Goal: Task Accomplishment & Management: Manage account settings

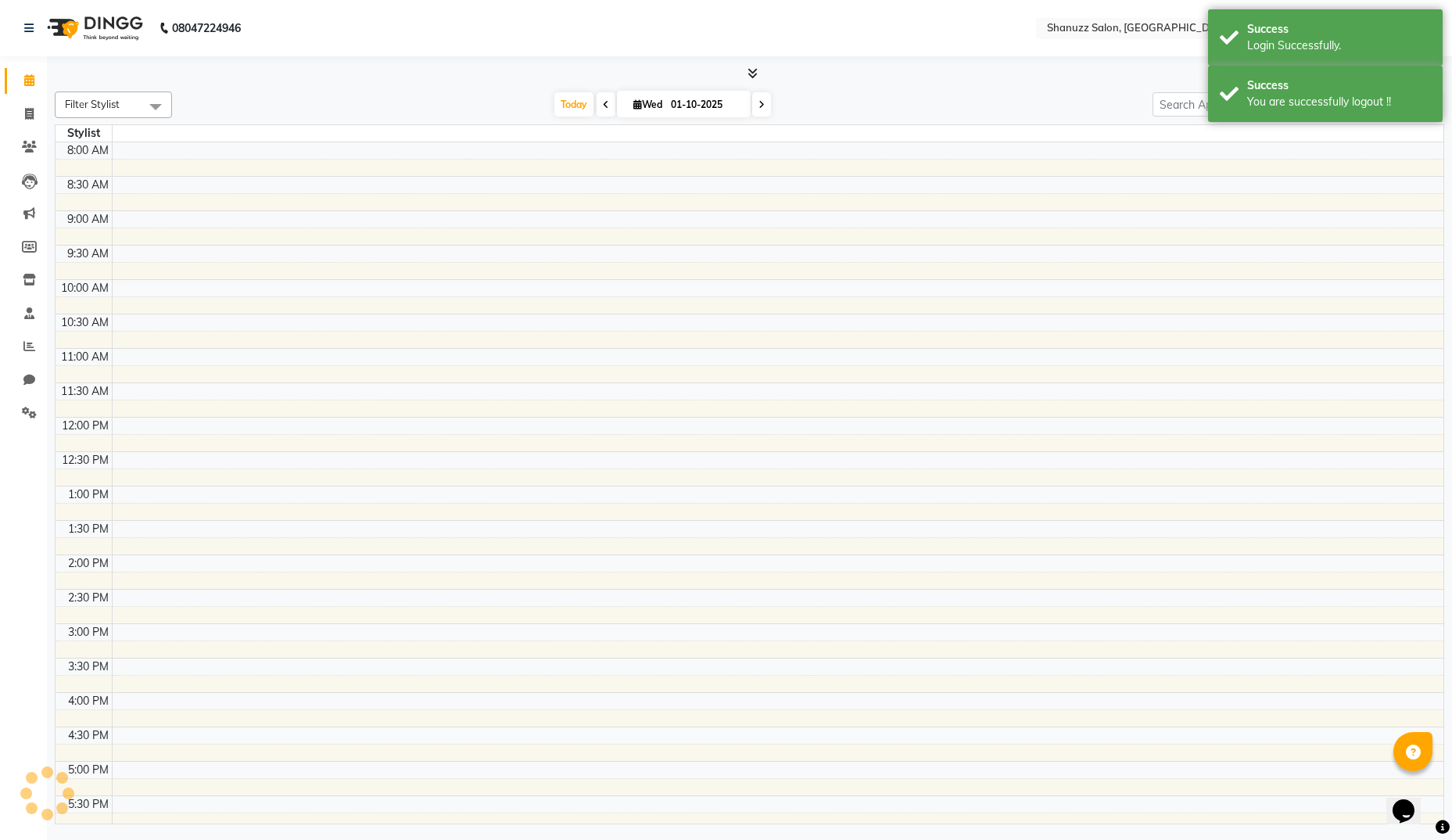
select select "en"
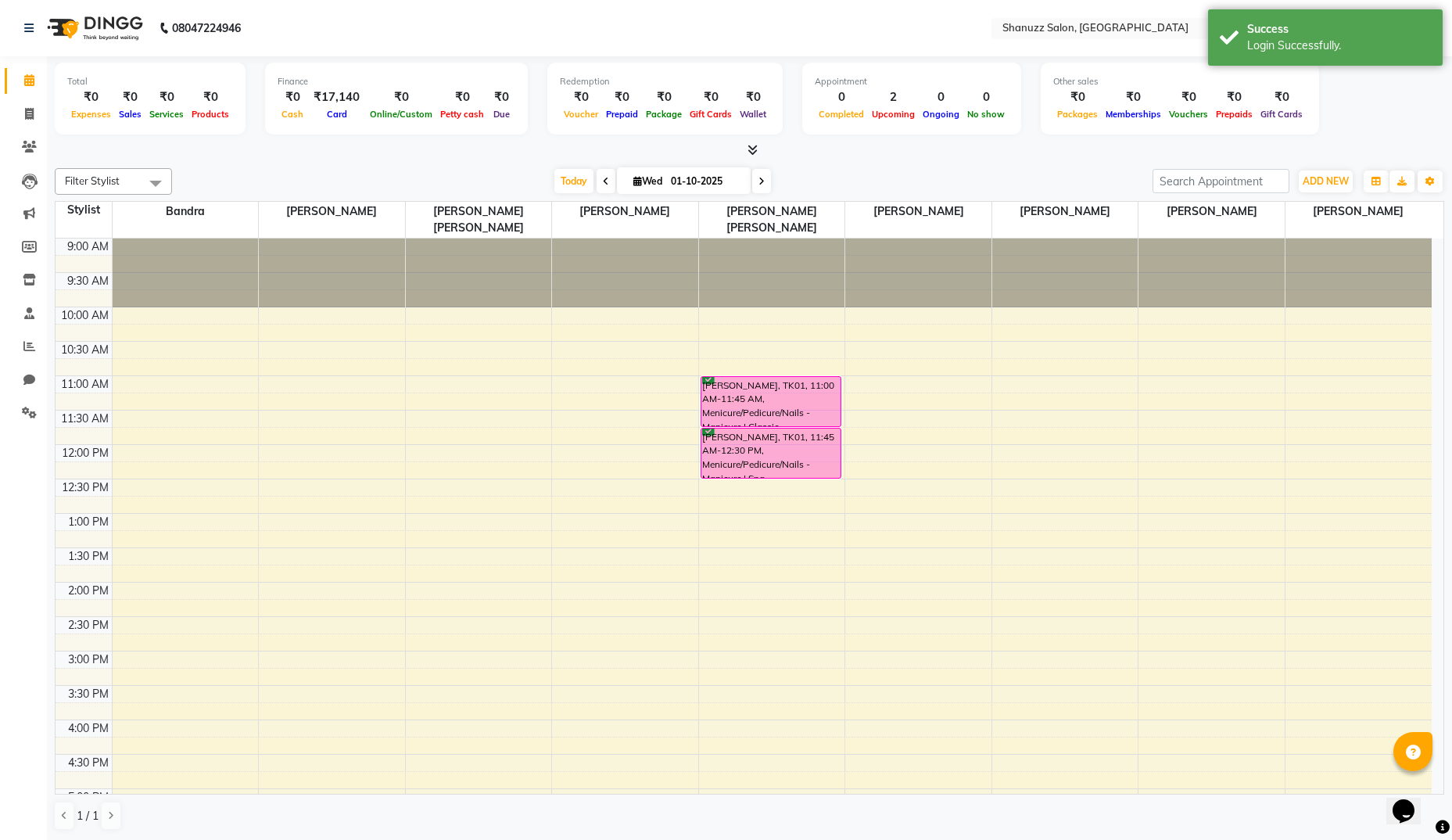
click at [158, 174] on span at bounding box center [156, 182] width 31 height 29
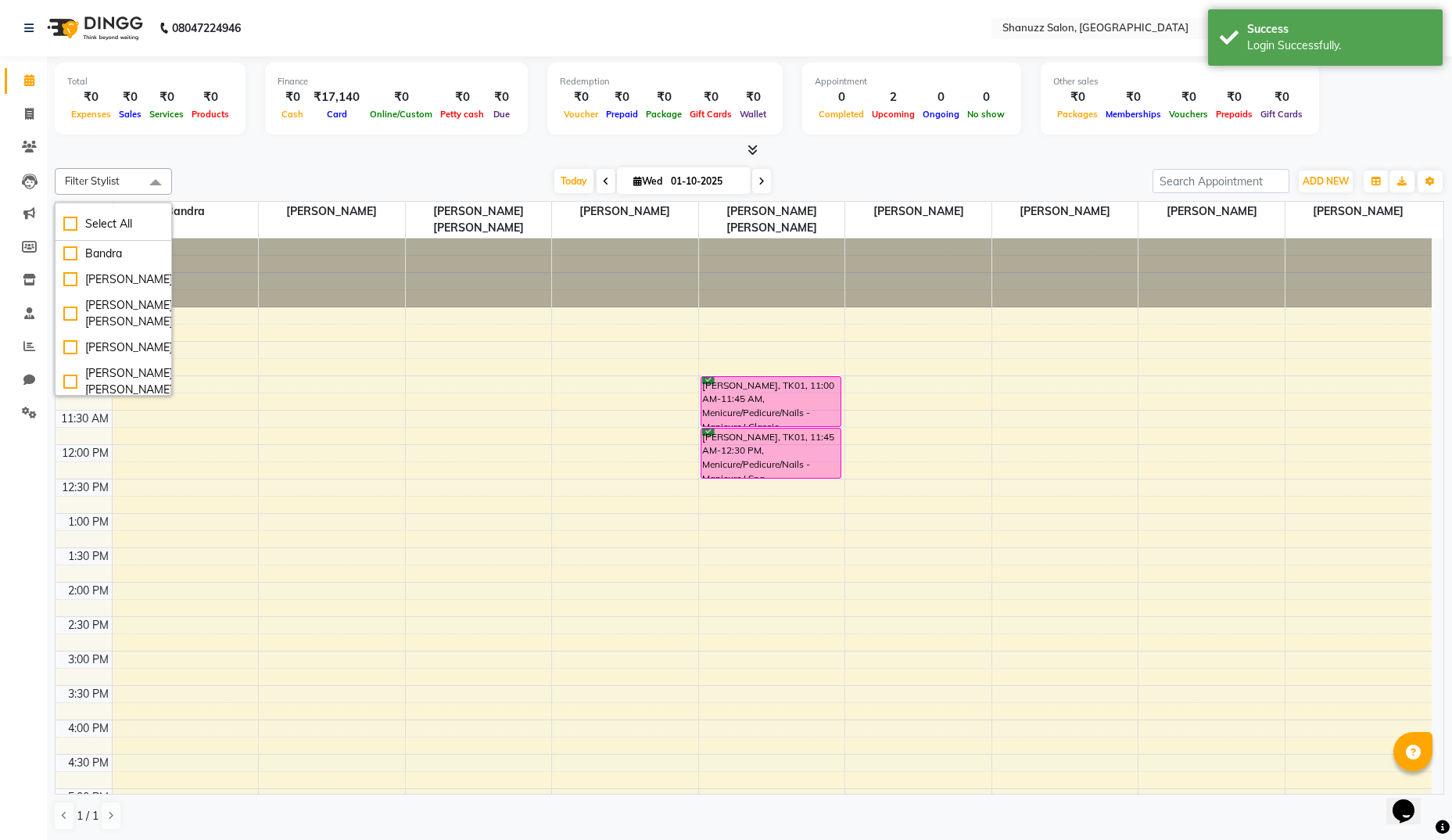
click at [258, 163] on div "Filter Stylist Select All Bandra [PERSON_NAME] [PERSON_NAME] [PERSON_NAME] [PER…" at bounding box center [749, 499] width 1390 height 674
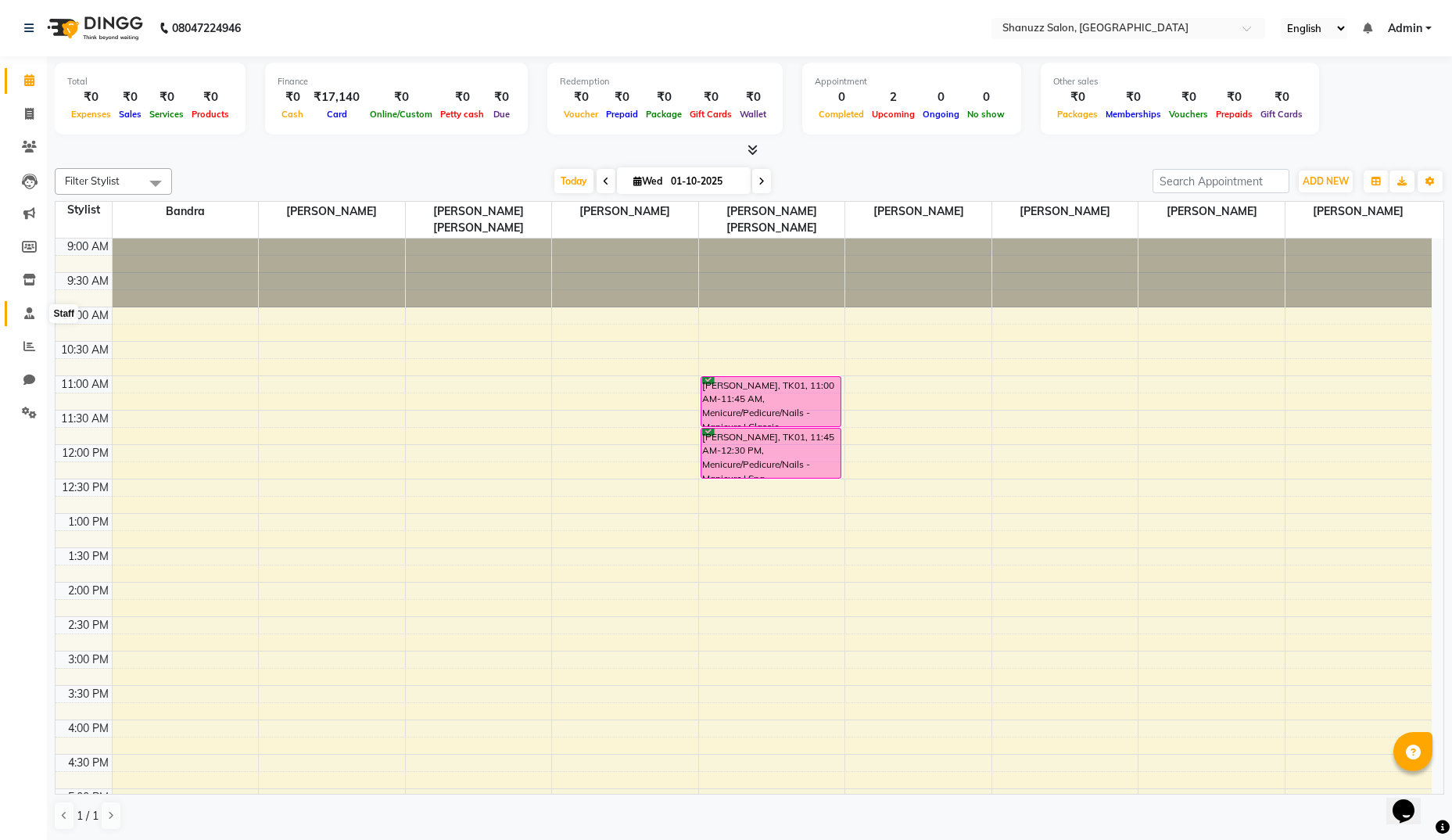
click at [31, 311] on icon at bounding box center [29, 313] width 10 height 12
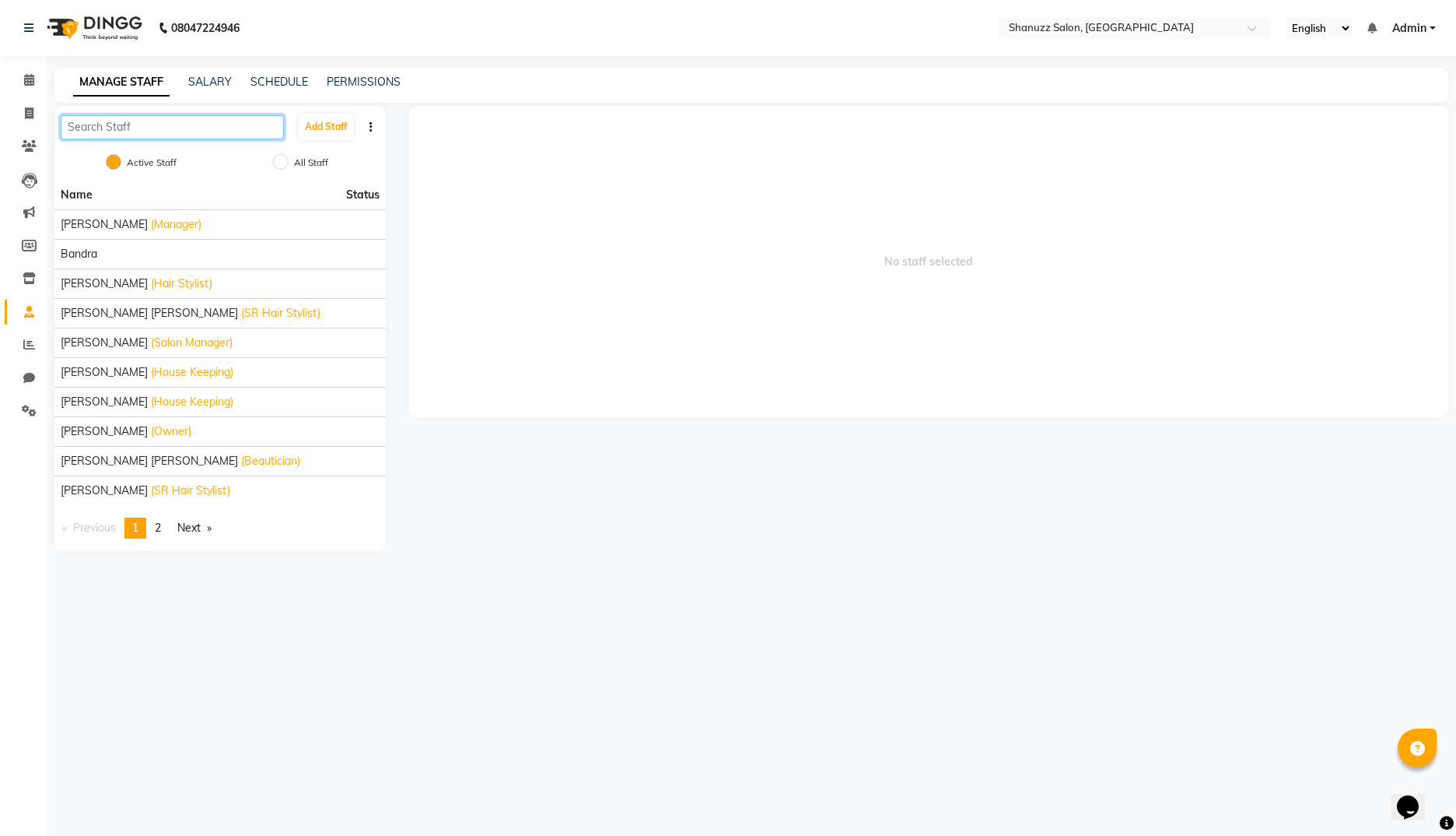
click at [202, 139] on input "text" at bounding box center [173, 127] width 223 height 24
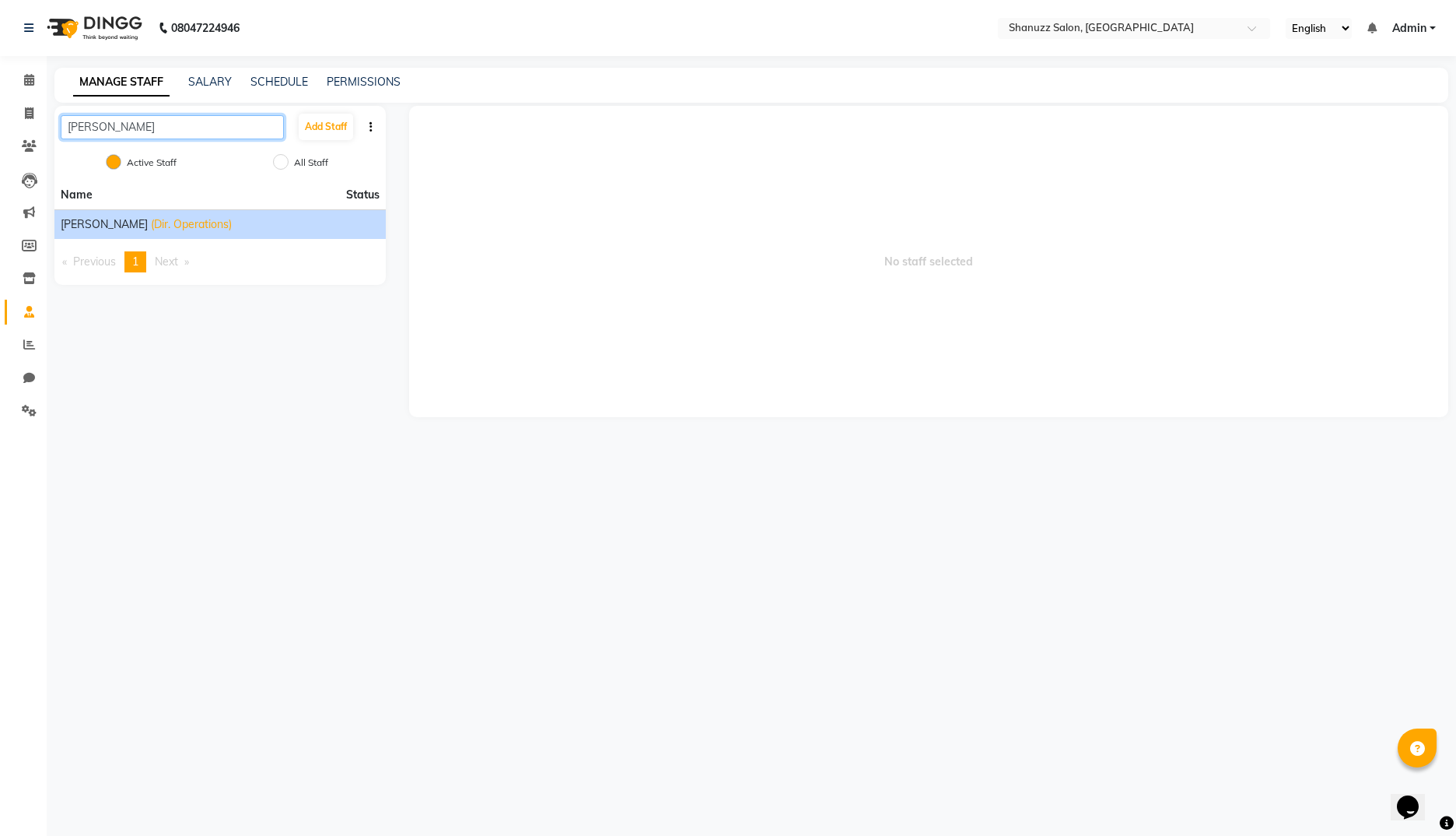
type input "[PERSON_NAME]"
click at [155, 215] on li "[PERSON_NAME] (Dir. Operations)" at bounding box center [220, 224] width 332 height 29
click at [152, 221] on span "(Dir. Operations)" at bounding box center [191, 224] width 80 height 16
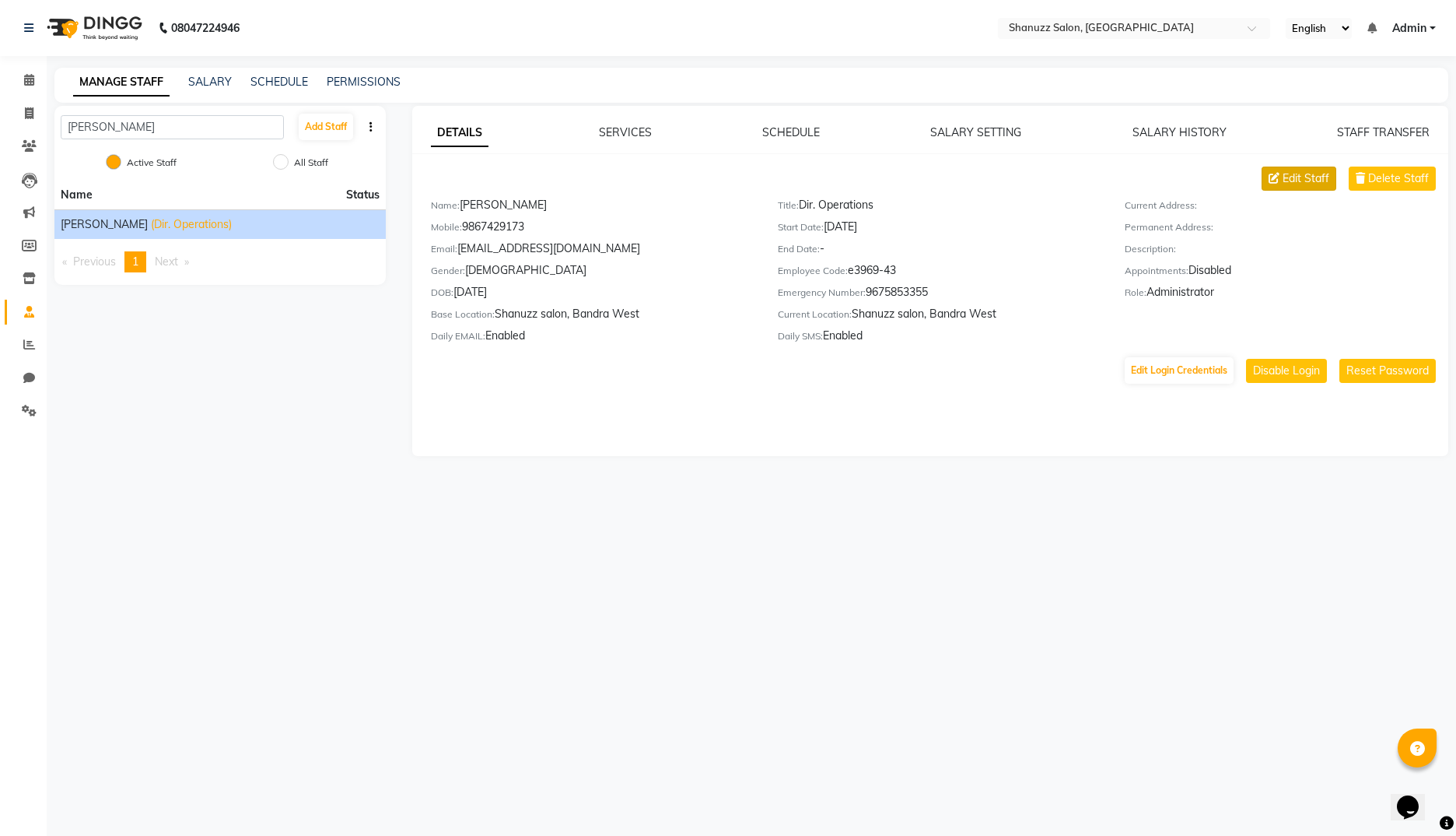
click at [1275, 178] on icon at bounding box center [1274, 177] width 11 height 11
select select "[DEMOGRAPHIC_DATA]"
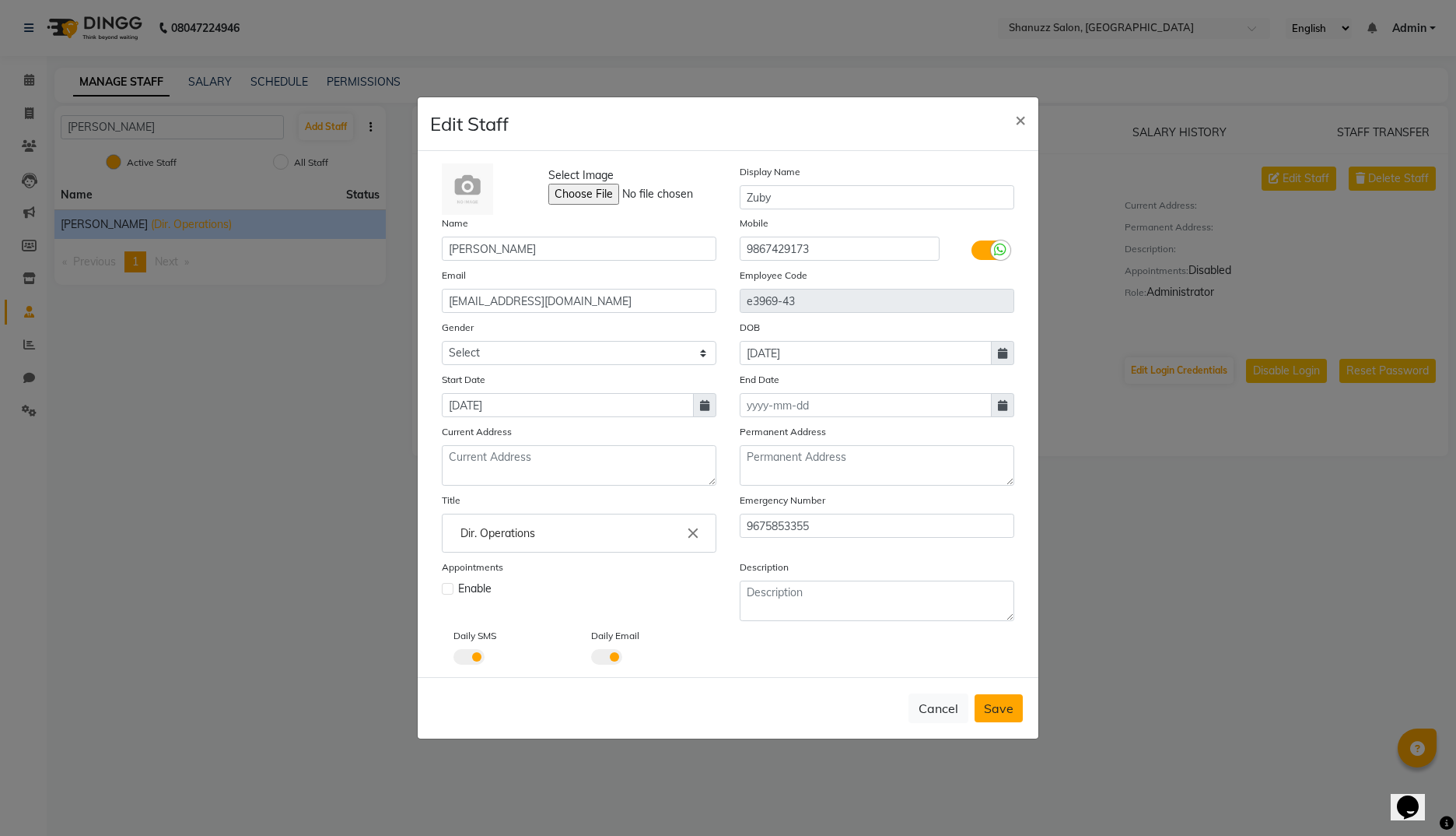
click at [994, 701] on span "Save" at bounding box center [998, 708] width 29 height 16
select select
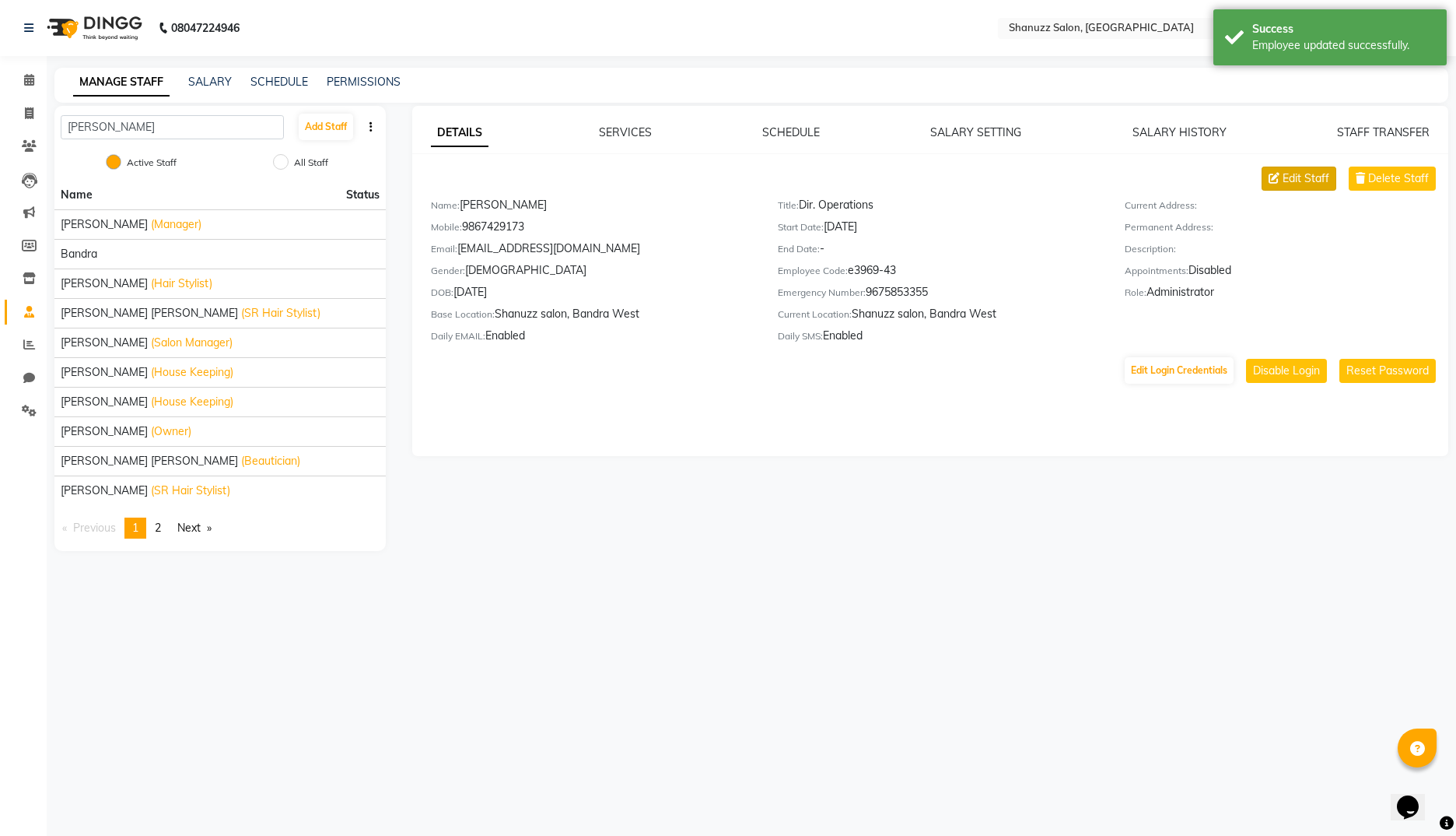
click at [1304, 184] on span "Edit Staff" at bounding box center [1306, 178] width 47 height 16
select select "[DEMOGRAPHIC_DATA]"
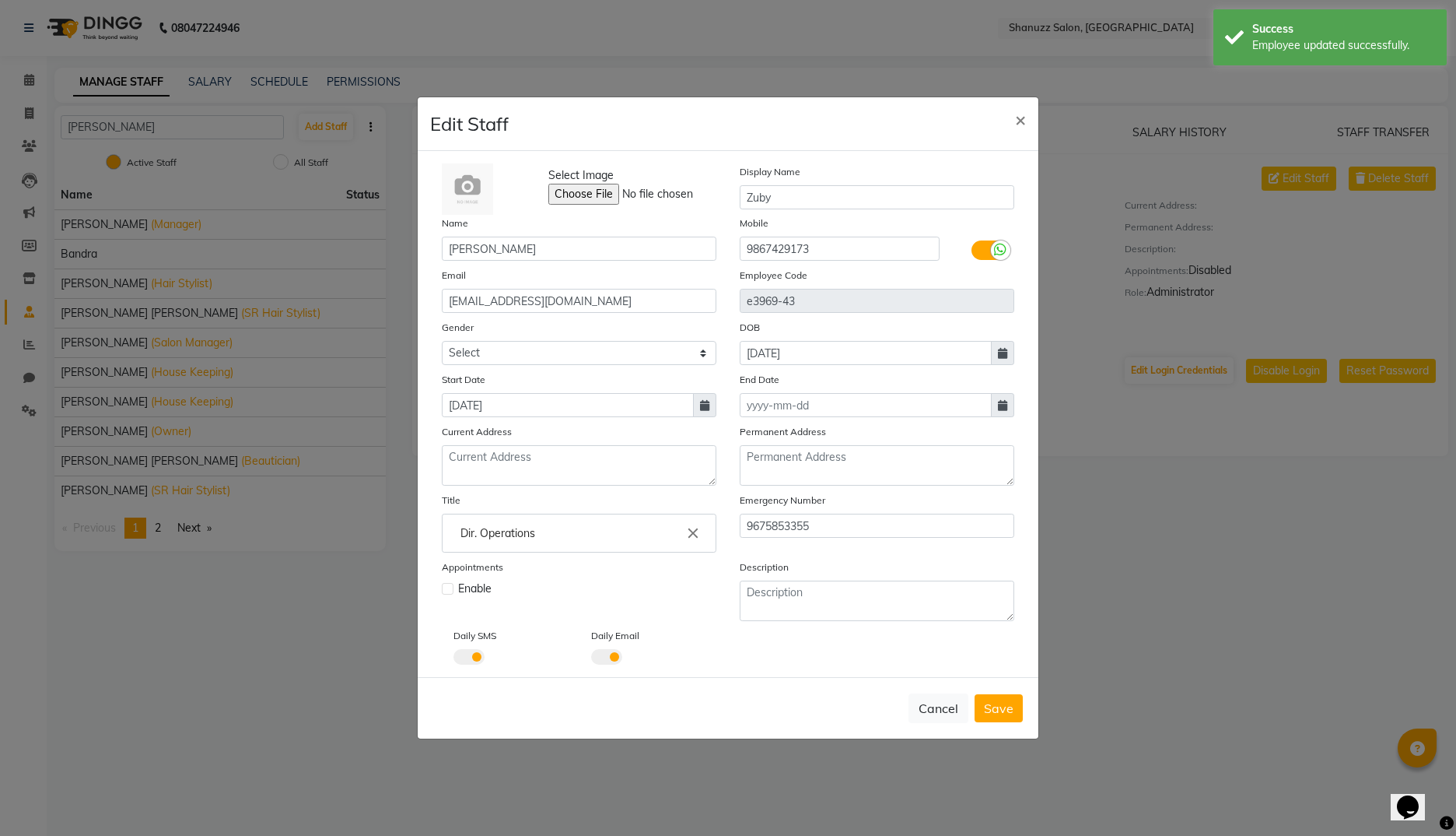
click at [1187, 337] on ngb-modal-window "Edit Staff × Select Image Display Name [PERSON_NAME] Name [PERSON_NAME] Mobile …" at bounding box center [728, 418] width 1456 height 836
click at [927, 719] on button "Cancel" at bounding box center [938, 708] width 60 height 29
select select
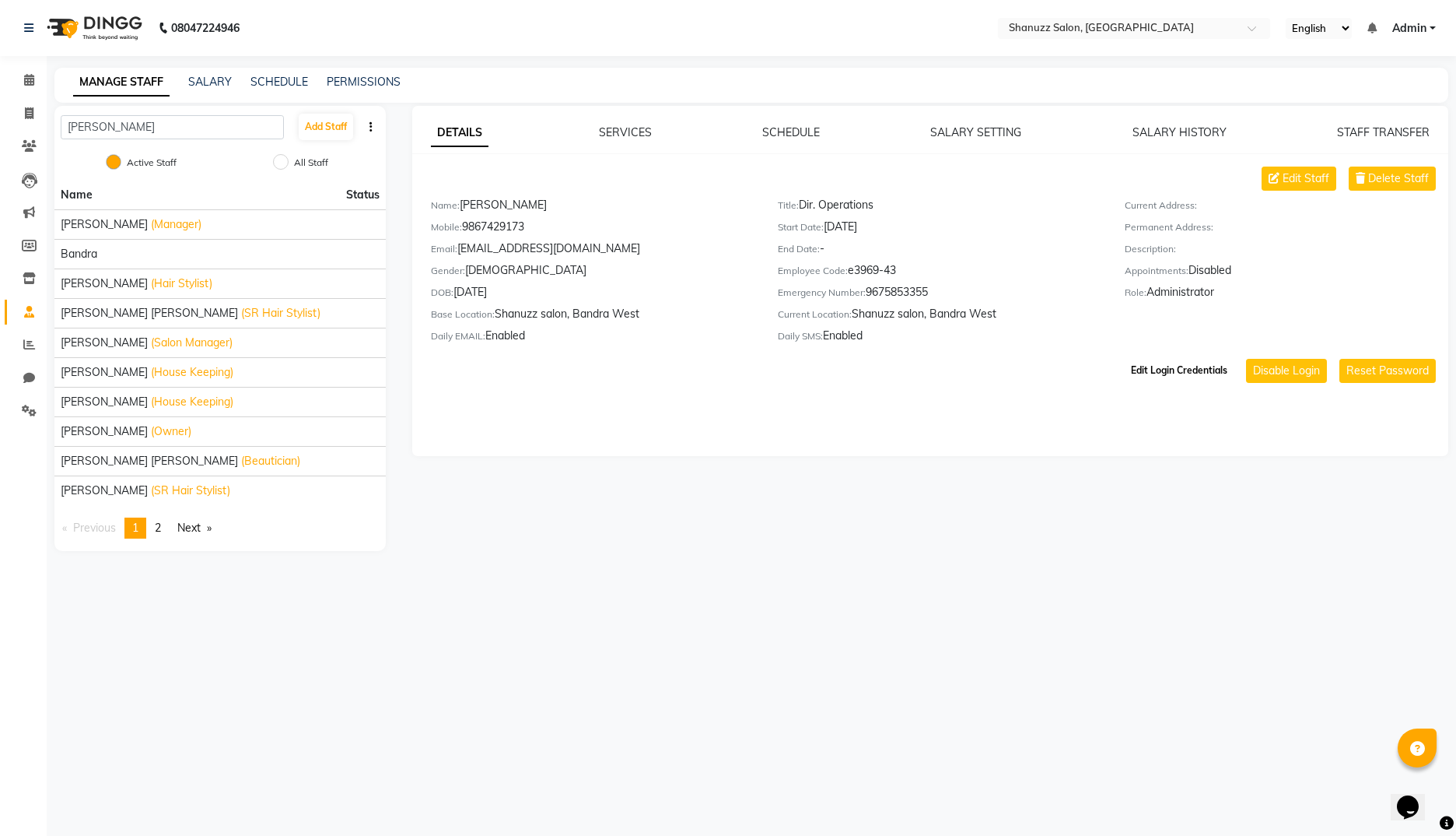
click at [1192, 374] on button "Edit Login Credentials" at bounding box center [1179, 370] width 109 height 26
select select "3571"
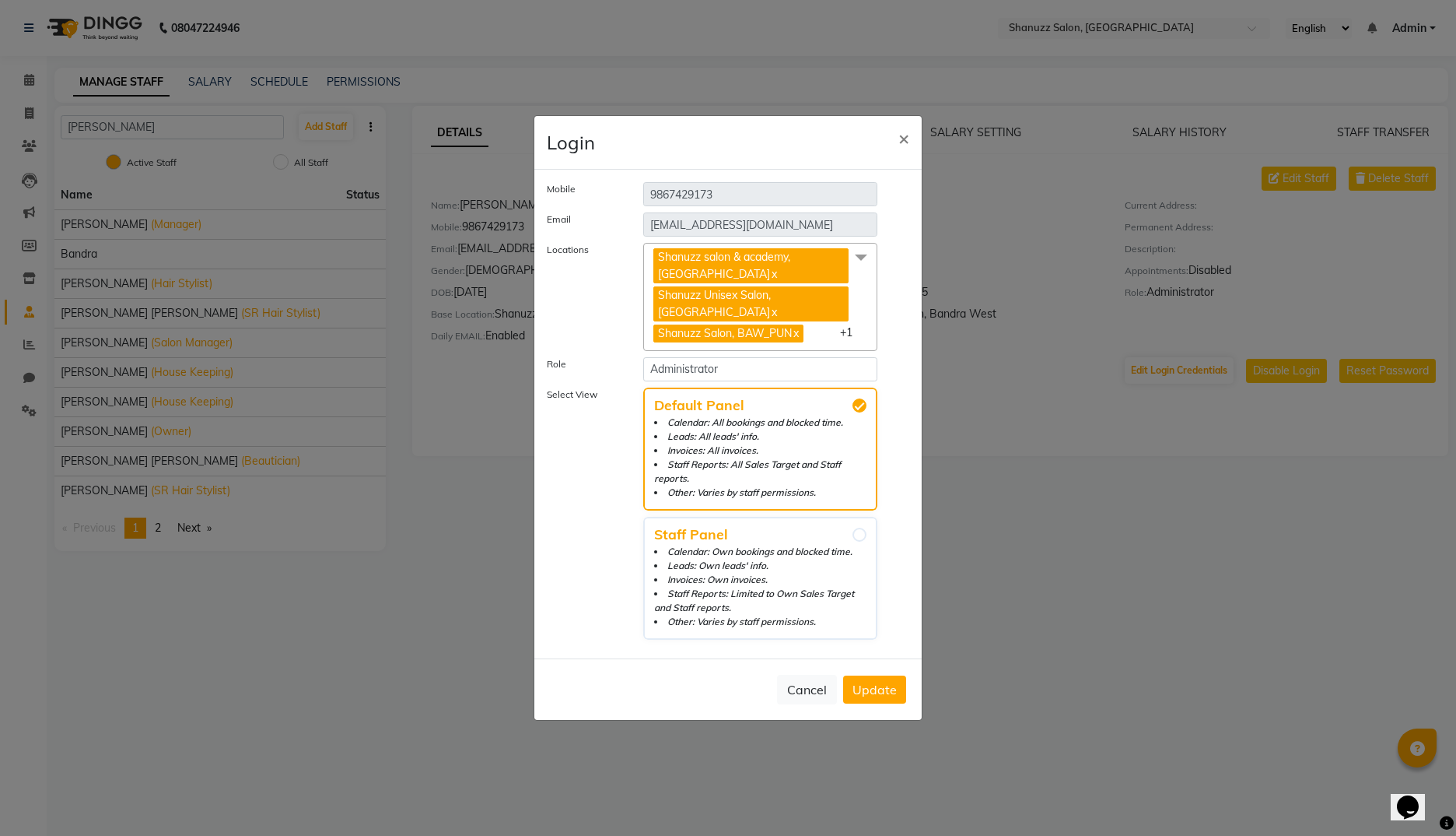
click at [875, 682] on span "Update" at bounding box center [874, 690] width 45 height 16
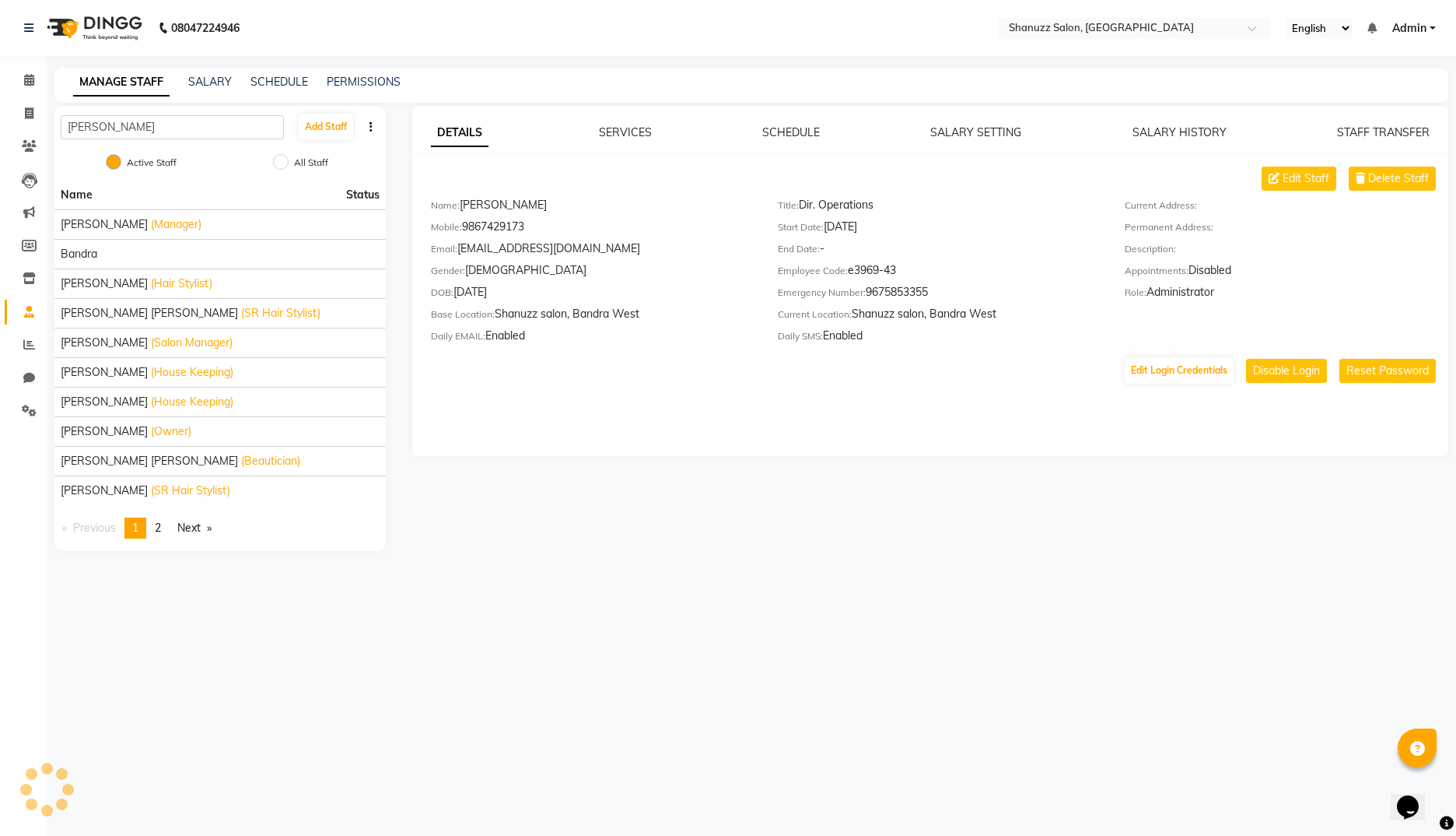
click at [1418, 23] on span "Admin" at bounding box center [1409, 28] width 34 height 16
click at [1369, 104] on link "Sign out" at bounding box center [1355, 107] width 142 height 24
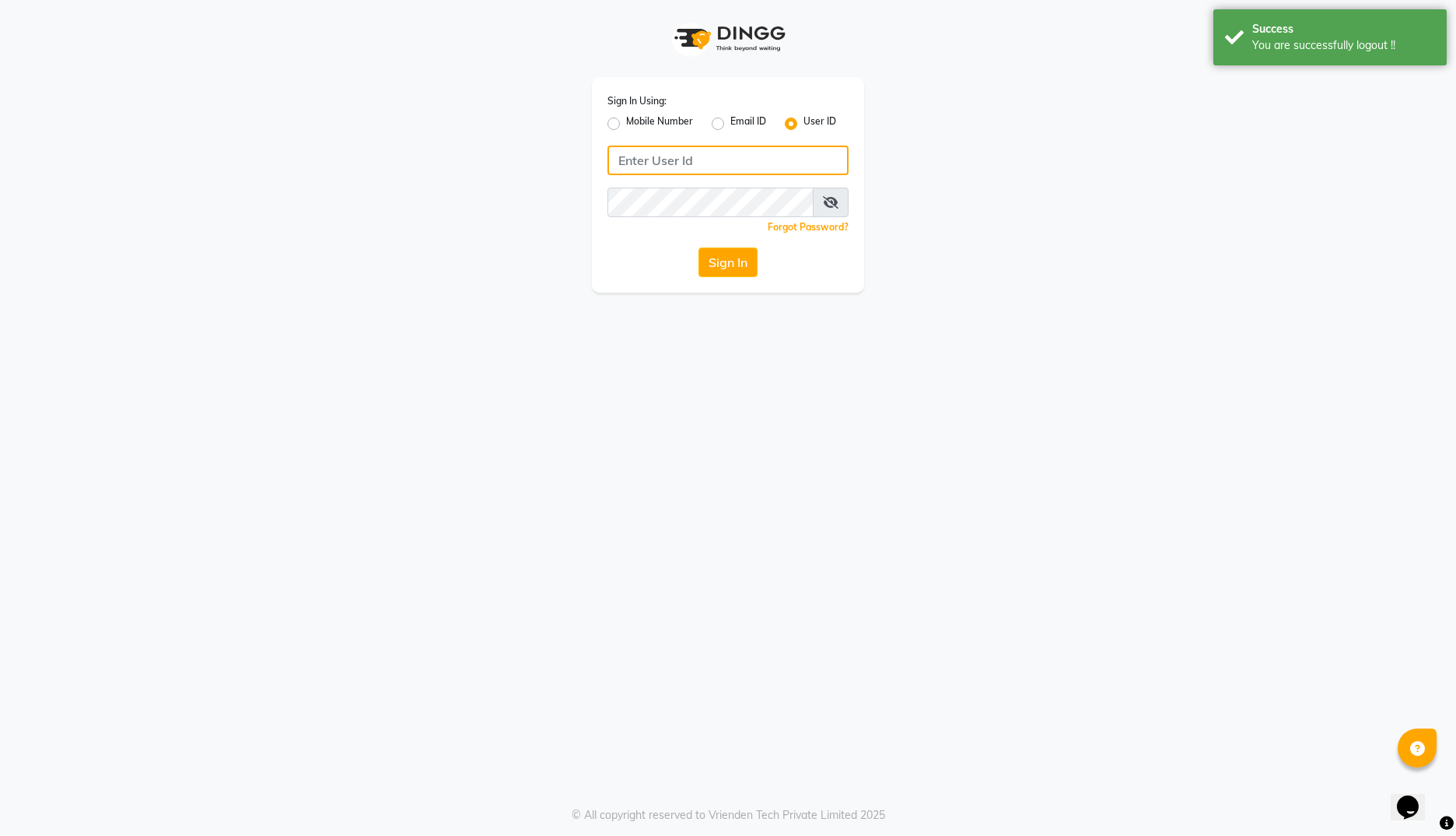
click at [714, 159] on input "Username" at bounding box center [728, 160] width 241 height 29
paste input "9867429173"
type input "9867429173"
click at [626, 127] on label "Mobile Number" at bounding box center [659, 123] width 67 height 18
click at [626, 124] on input "Mobile Number" at bounding box center [631, 119] width 10 height 10
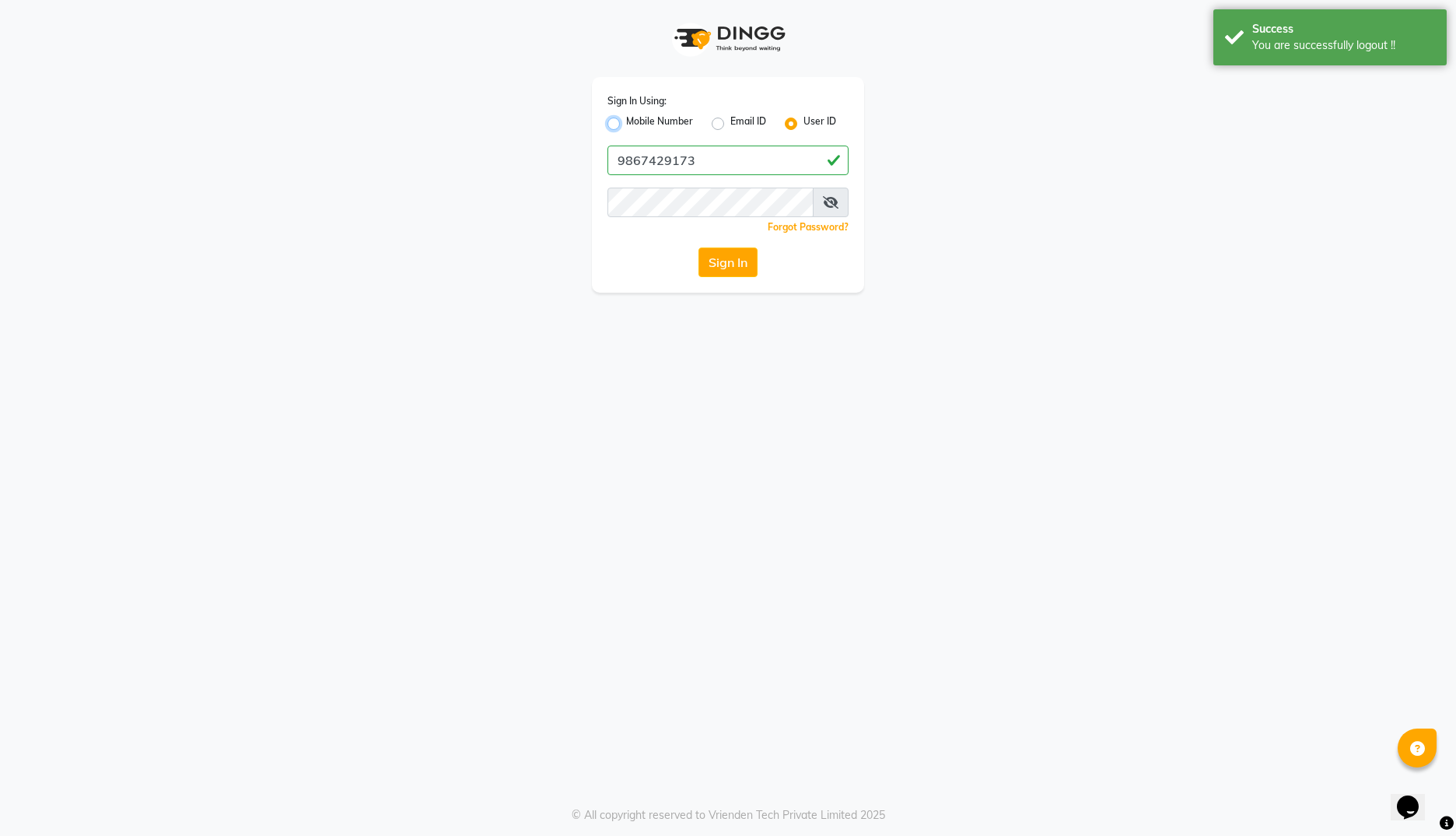
radio input "true"
radio input "false"
paste input "9867429173"
click at [702, 165] on input "9867429173" at bounding box center [753, 160] width 189 height 29
type input "9867429173"
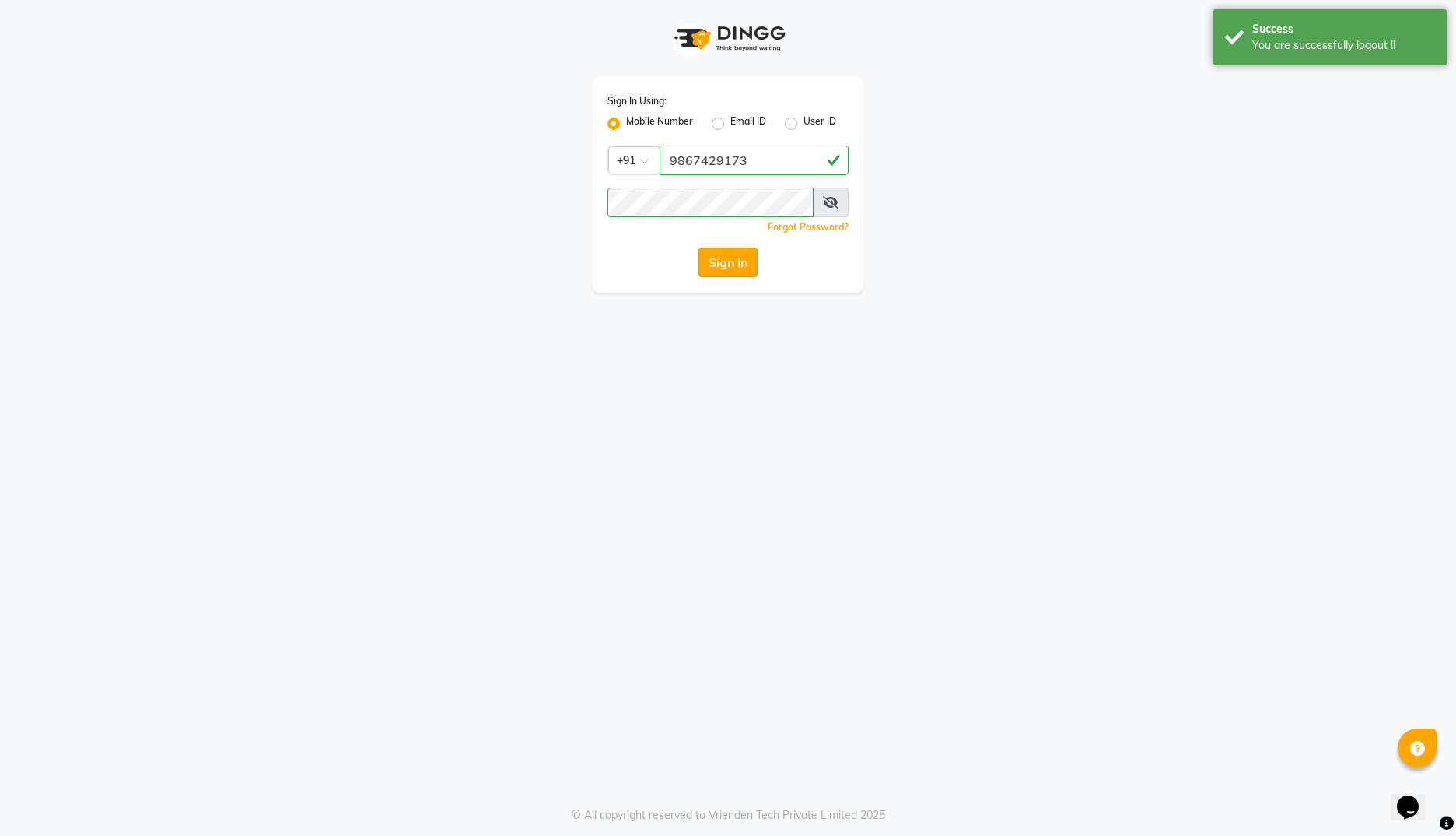
click at [736, 259] on button "Sign In" at bounding box center [727, 262] width 59 height 29
